Goal: Task Accomplishment & Management: Manage account settings

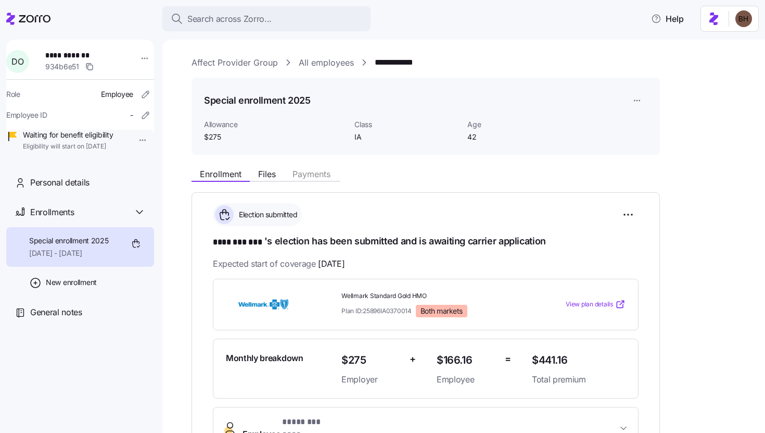
click at [244, 64] on link "Affect Provider Group" at bounding box center [235, 62] width 86 height 13
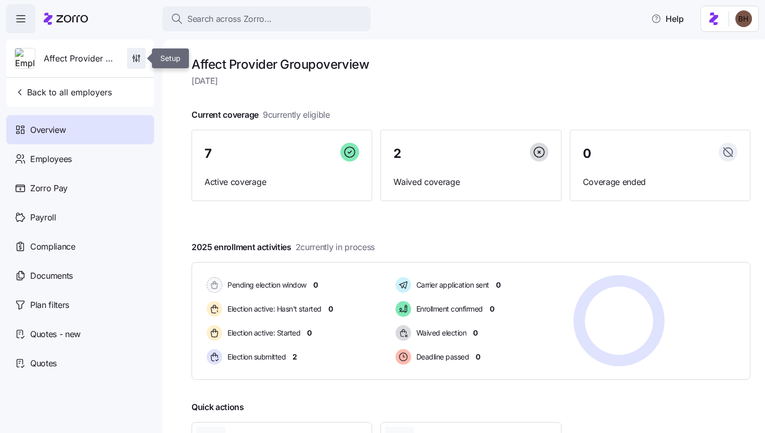
click at [135, 60] on icon "button" at bounding box center [136, 60] width 2 height 2
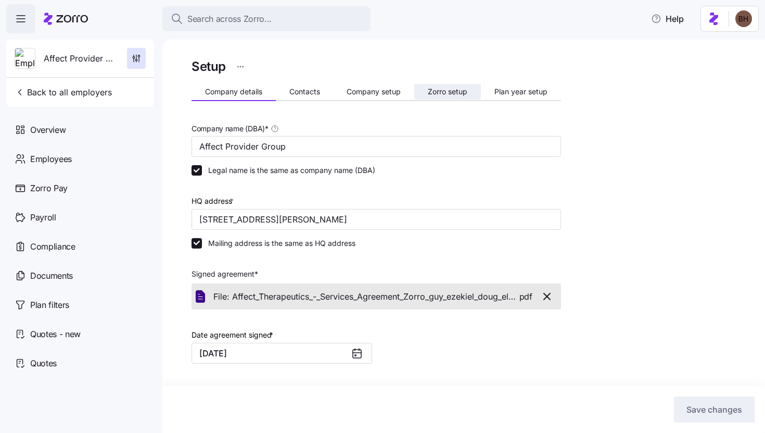
click at [441, 91] on span "Zorro setup" at bounding box center [448, 91] width 40 height 7
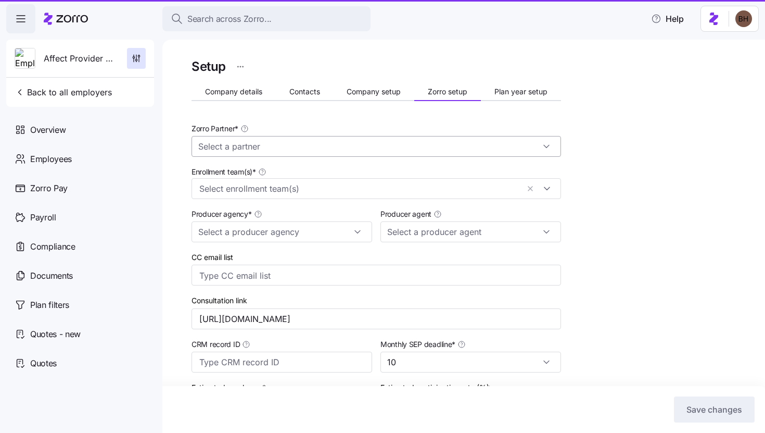
type input "Zorro"
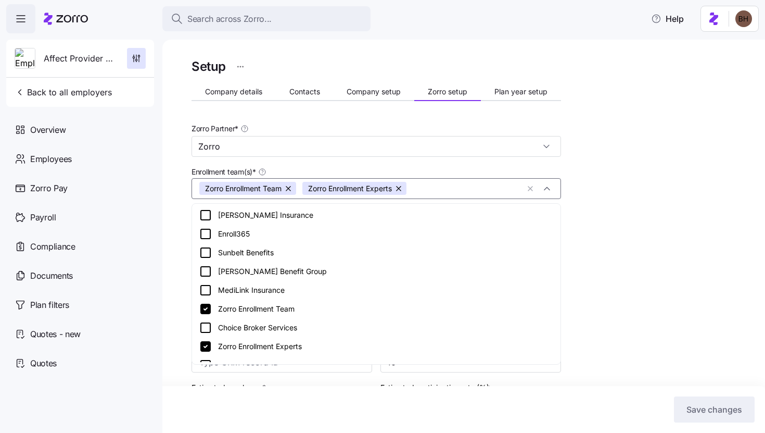
click at [474, 189] on input "Enrollment team(s) *" at bounding box center [465, 189] width 107 height 14
click at [234, 231] on div "Enroll365" at bounding box center [376, 233] width 354 height 12
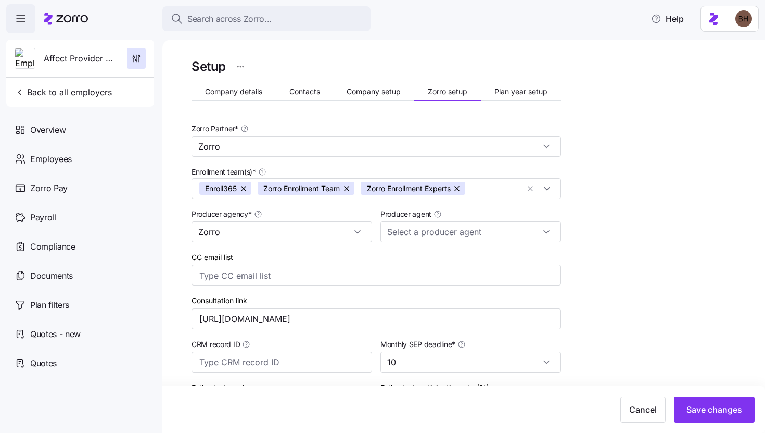
click at [674, 204] on div "Setup Company details Contacts Company setup Zorro setup Plan year setup Zorro …" at bounding box center [471, 358] width 559 height 604
click at [708, 407] on span "Save changes" at bounding box center [715, 409] width 56 height 12
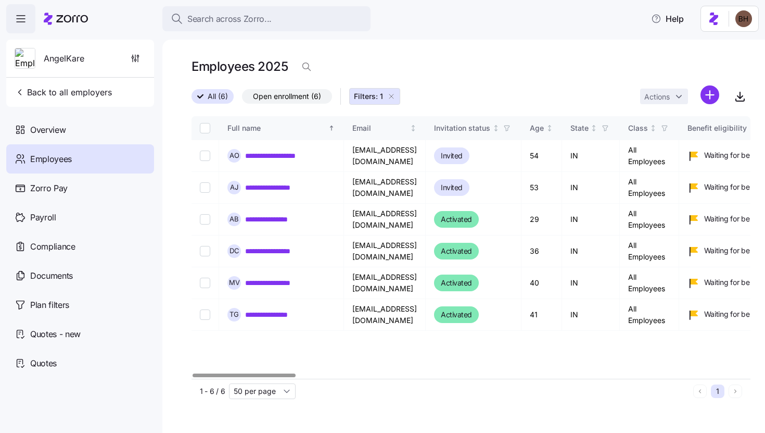
click at [260, 373] on div at bounding box center [244, 375] width 103 height 4
click at [386, 432] on div "**********" at bounding box center [463, 236] width 603 height 393
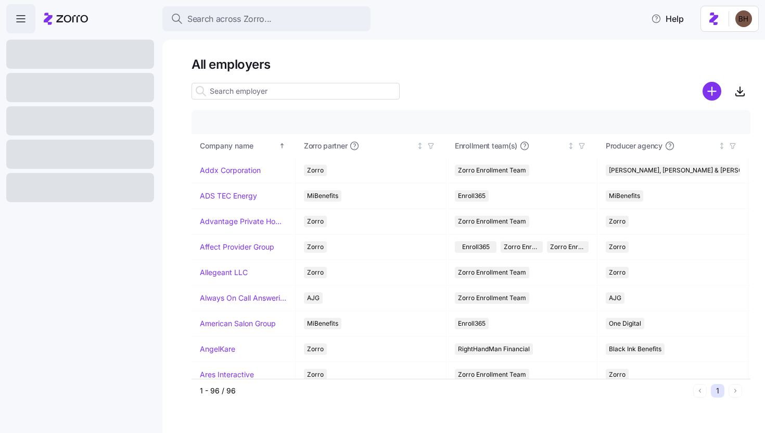
click at [262, 92] on input at bounding box center [296, 91] width 208 height 17
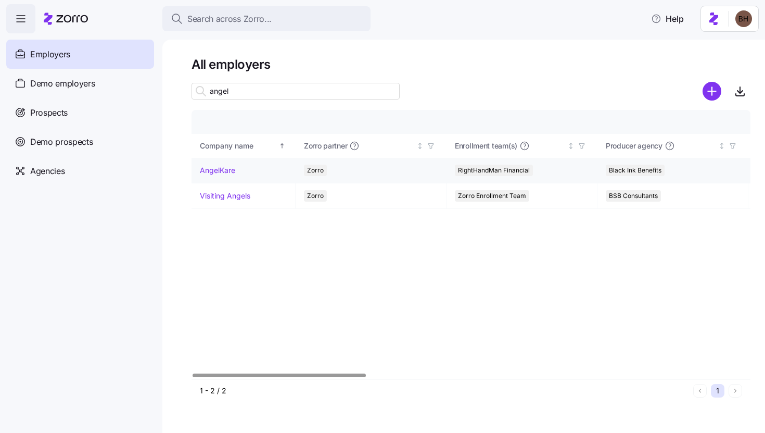
type input "angel"
click at [231, 173] on link "AngelKare" at bounding box center [217, 170] width 35 height 10
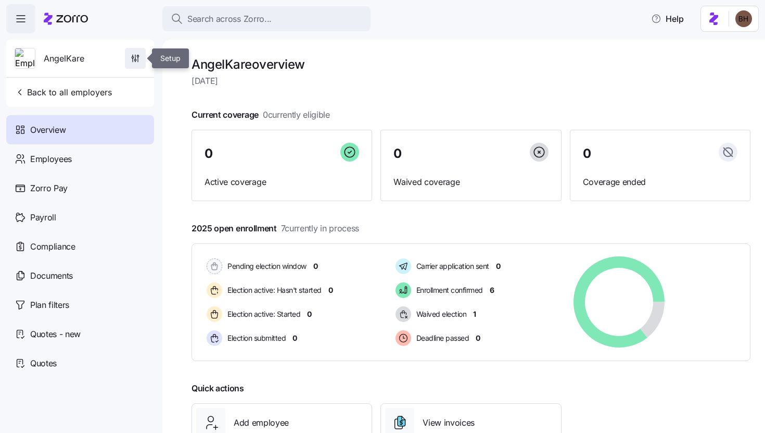
click at [132, 57] on icon "button" at bounding box center [133, 58] width 2 height 2
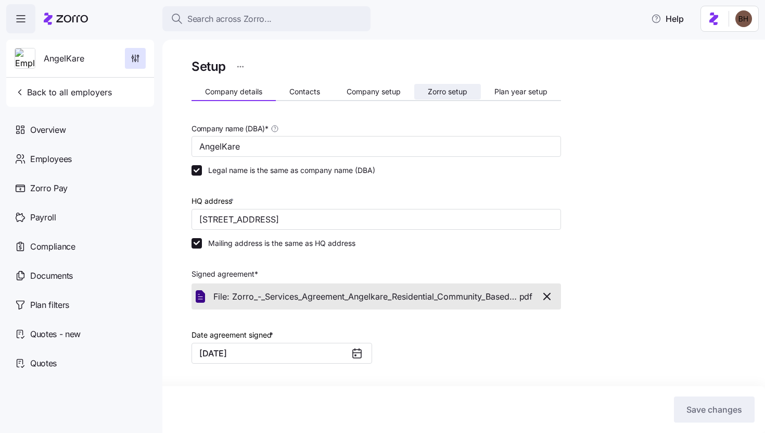
click at [431, 94] on span "Zorro setup" at bounding box center [448, 91] width 40 height 7
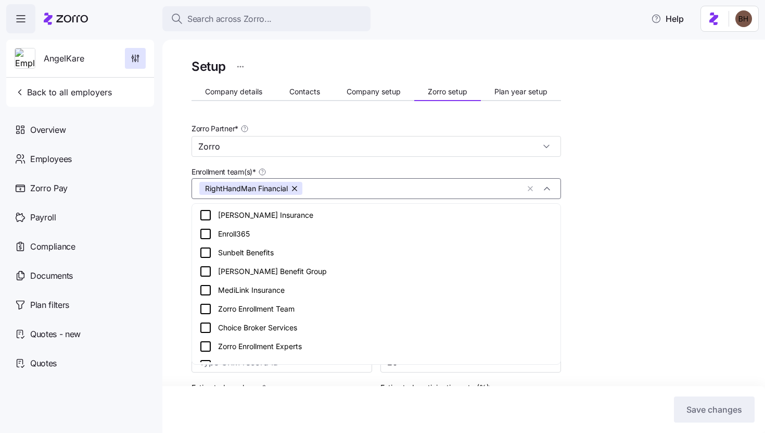
click at [348, 188] on input "Enrollment team(s) *" at bounding box center [413, 189] width 211 height 14
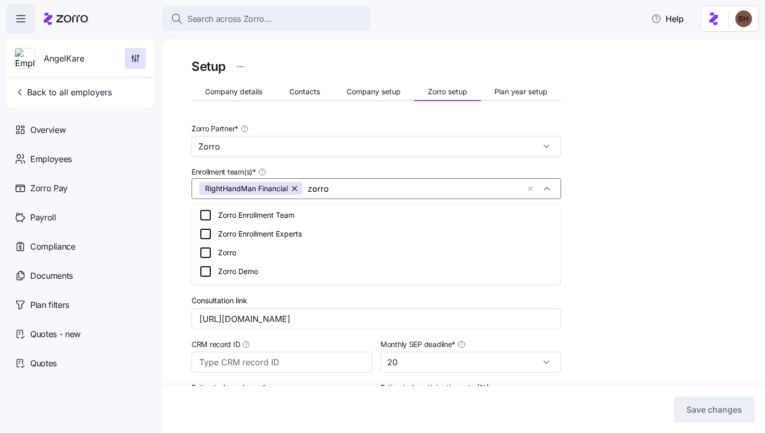
click at [277, 216] on div "Zorro Enrollment Team" at bounding box center [376, 215] width 354 height 12
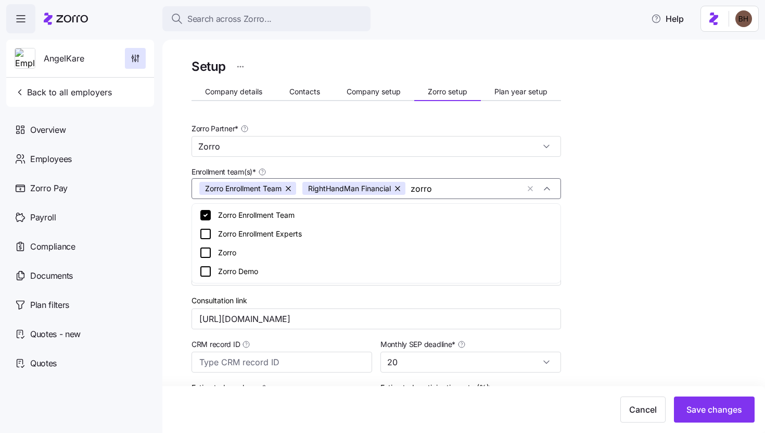
click at [304, 238] on div "Zorro Enrollment Experts" at bounding box center [376, 233] width 354 height 12
click at [714, 408] on span "Save changes" at bounding box center [715, 409] width 56 height 12
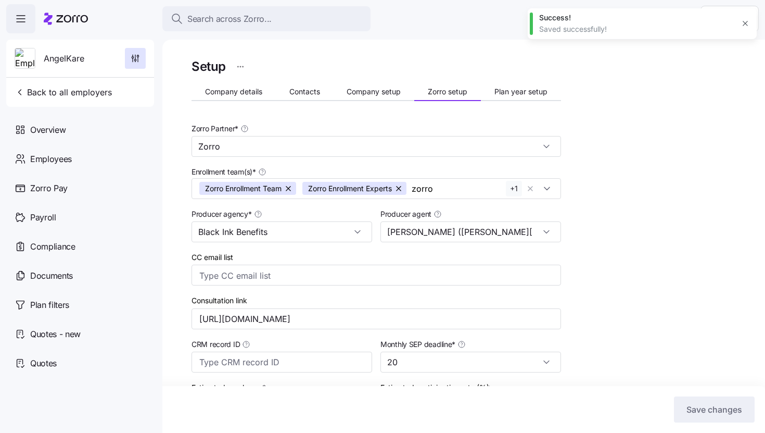
click at [613, 199] on div "Setup Company details Contacts Company setup Zorro setup Plan year setup Zorro …" at bounding box center [471, 362] width 559 height 613
click at [550, 187] on div "Zorro Enrollment Team Zorro Enrollment Experts RightHandMan Financial zorro + 1" at bounding box center [377, 188] width 370 height 21
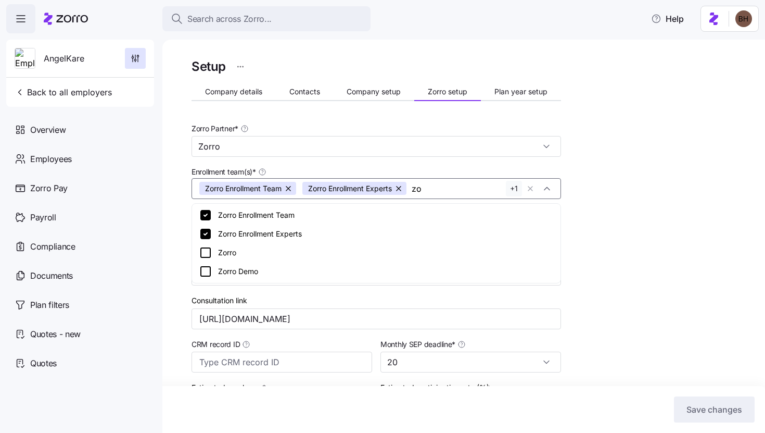
type input "z"
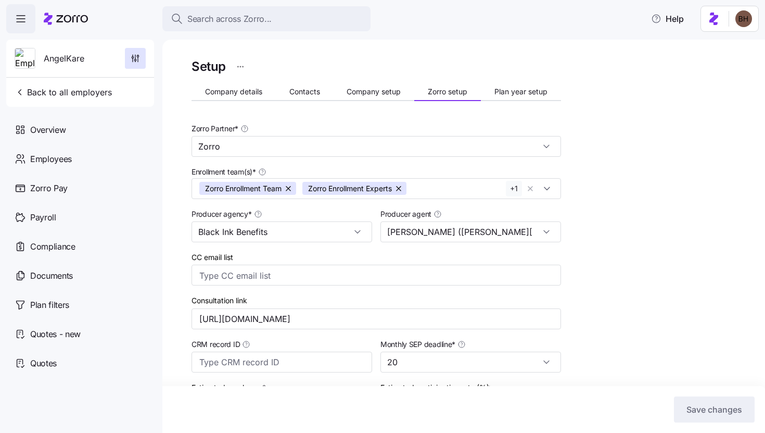
click at [512, 192] on button "+ 1" at bounding box center [514, 189] width 16 height 16
click at [618, 183] on div "Setup Company details Contacts Company setup Zorro setup Plan year setup Zorro …" at bounding box center [471, 362] width 559 height 613
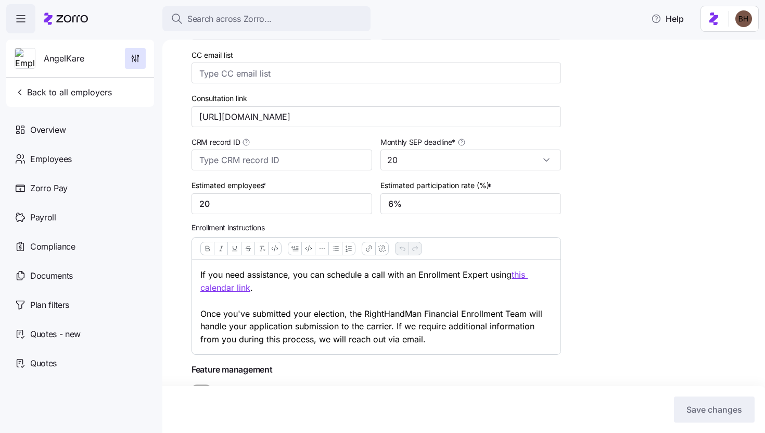
scroll to position [250, 0]
